Goal: Task Accomplishment & Management: Use online tool/utility

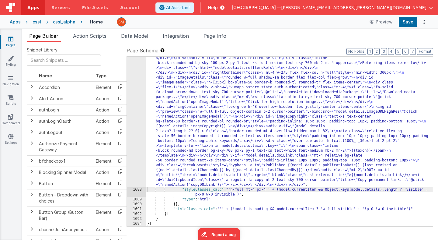
scroll to position [9803, 0]
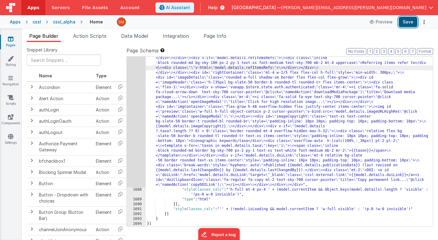
click at [409, 23] on button "Save" at bounding box center [408, 22] width 19 height 10
click at [18, 23] on div "Apps" at bounding box center [15, 22] width 11 height 6
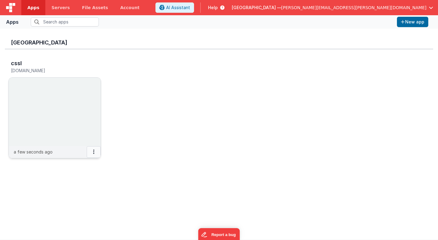
click at [94, 152] on icon at bounding box center [93, 152] width 1 height 0
click at [117, 180] on div at bounding box center [219, 120] width 438 height 240
click at [93, 152] on icon at bounding box center [93, 152] width 1 height 0
click at [121, 146] on div at bounding box center [219, 120] width 438 height 240
click at [91, 131] on img at bounding box center [55, 112] width 92 height 68
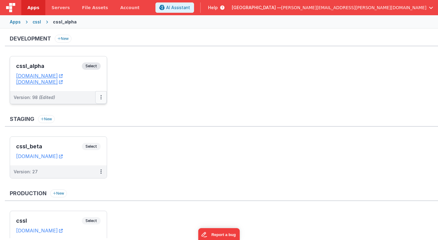
click at [101, 97] on icon at bounding box center [100, 97] width 1 height 0
click at [102, 96] on button at bounding box center [101, 97] width 12 height 13
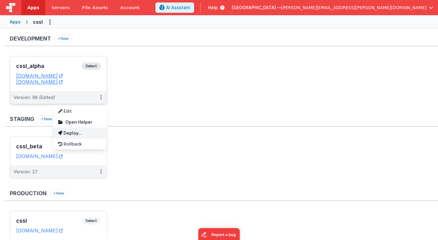
click at [87, 135] on link "Deploy..." at bounding box center [80, 133] width 54 height 11
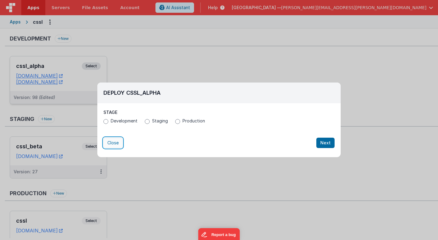
click at [107, 143] on button "Close" at bounding box center [112, 143] width 19 height 10
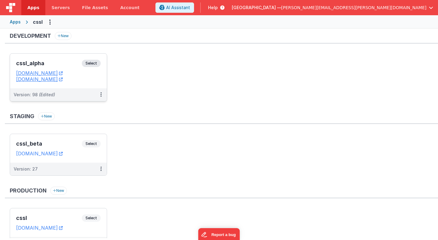
scroll to position [2, 0]
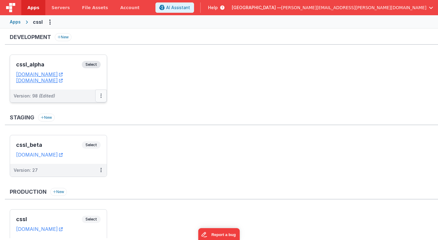
click at [101, 96] on icon at bounding box center [100, 96] width 1 height 0
click at [89, 121] on link "Deploy..." at bounding box center [80, 120] width 54 height 11
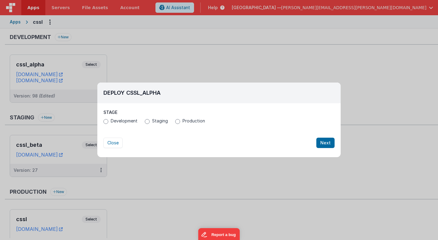
click at [180, 121] on label "Production" at bounding box center [190, 121] width 30 height 6
click at [180, 121] on input "Production" at bounding box center [177, 121] width 5 height 5
radio input "true"
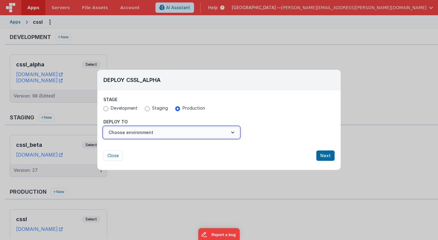
click at [129, 135] on button "Choose environment" at bounding box center [171, 133] width 136 height 12
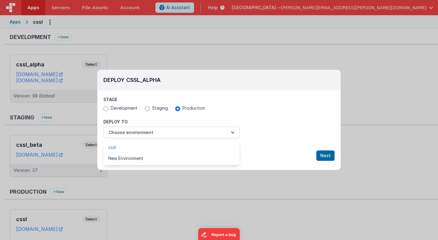
click at [129, 149] on link "cssl" at bounding box center [171, 147] width 136 height 11
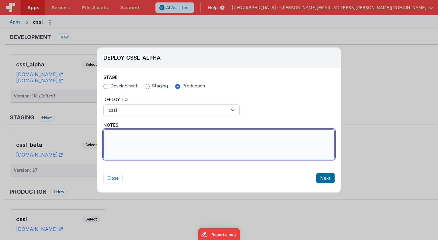
click at [184, 150] on textarea "Notes" at bounding box center [218, 144] width 231 height 30
type textarea "F"
type textarea "fixed some map issues"
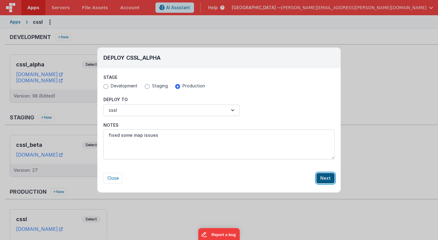
click at [330, 177] on button "Next" at bounding box center [325, 178] width 18 height 10
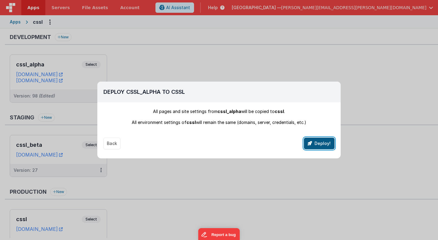
click at [324, 143] on button "Deploy!" at bounding box center [319, 144] width 31 height 12
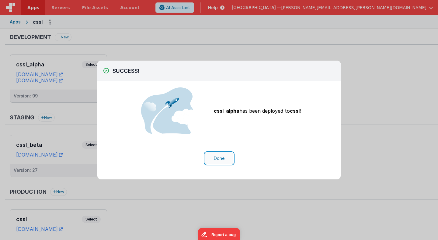
click at [222, 159] on button "Done" at bounding box center [219, 158] width 28 height 12
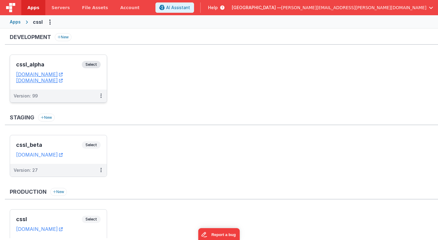
click at [75, 64] on h3 "cssl_alpha" at bounding box center [49, 64] width 66 height 6
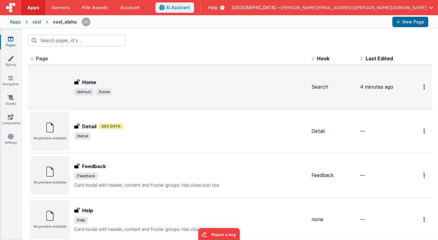
click at [117, 79] on div "Home" at bounding box center [190, 82] width 233 height 7
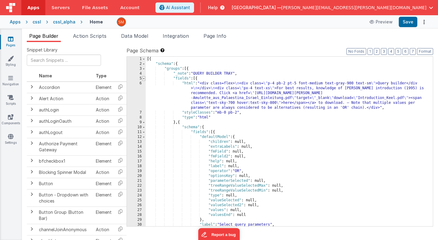
click at [144, 79] on span at bounding box center [143, 78] width 3 height 5
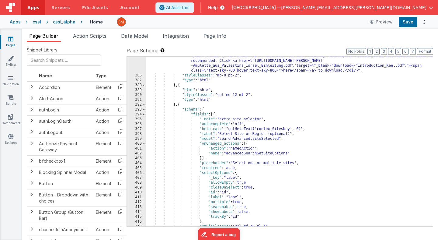
scroll to position [56, 0]
click at [215, 115] on div ""html" : "<div class=flex> \n <div class= \" p-4 pb-2 pt-5 font-medium text-gra…" at bounding box center [289, 148] width 287 height 199
click at [143, 115] on span at bounding box center [143, 114] width 3 height 5
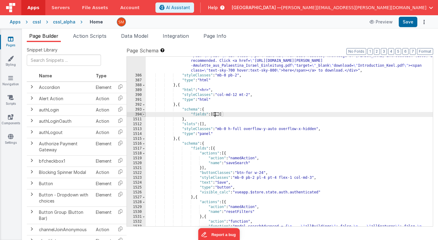
click at [143, 115] on span at bounding box center [143, 114] width 3 height 5
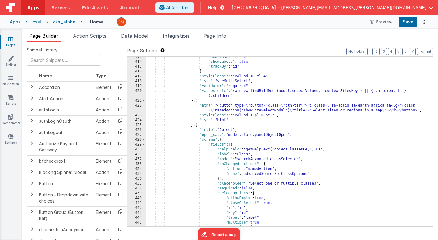
scroll to position [204, 0]
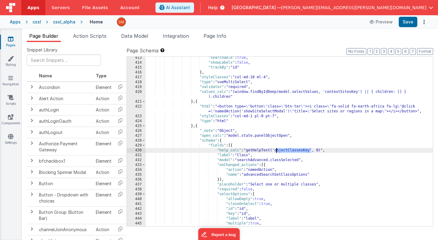
drag, startPoint x: 311, startPoint y: 150, endPoint x: 276, endPoint y: 151, distance: 35.0
click at [276, 151] on div ""searchable" : true , "showLabels" : false , "trackBy" : "id" } , "styleClasses…" at bounding box center [289, 144] width 287 height 179
